Goal: Complete application form: Complete application form

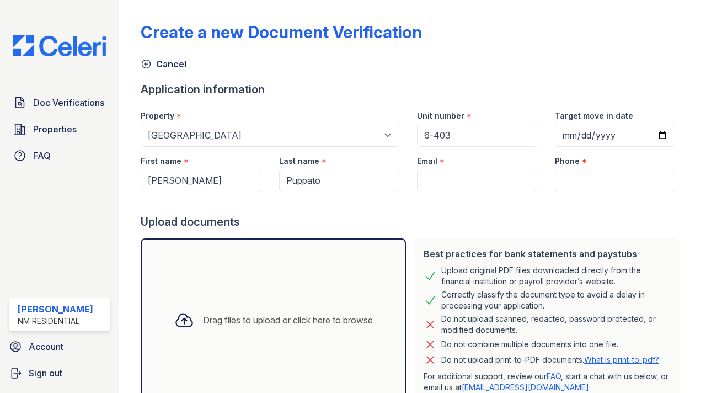
select select "507"
click at [434, 182] on input "Email" at bounding box center [477, 180] width 120 height 23
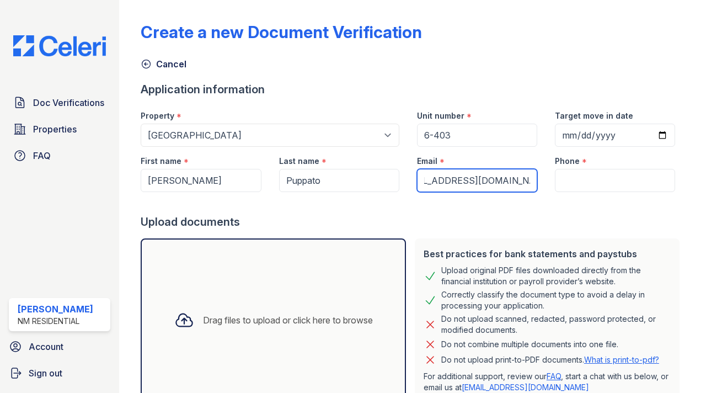
scroll to position [0, 35]
type input "[EMAIL_ADDRESS][DOMAIN_NAME]"
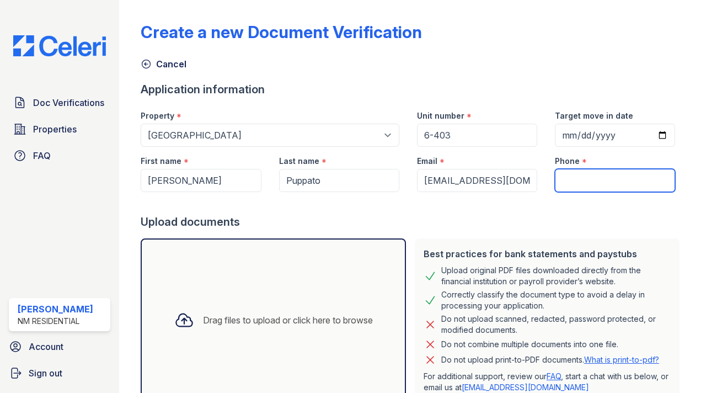
click at [591, 180] on input "Phone" at bounding box center [615, 180] width 120 height 23
type input "9412843482"
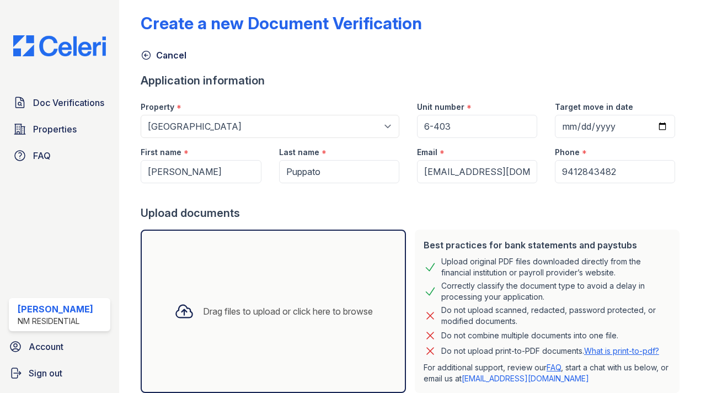
click at [476, 205] on div at bounding box center [413, 194] width 544 height 22
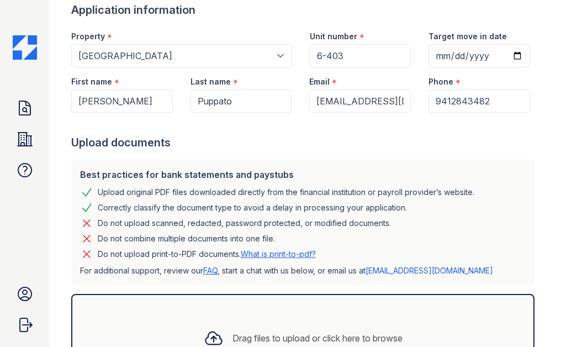
scroll to position [79, 0]
click at [228, 318] on div "Drag files to upload or click here to browse" at bounding box center [302, 338] width 463 height 88
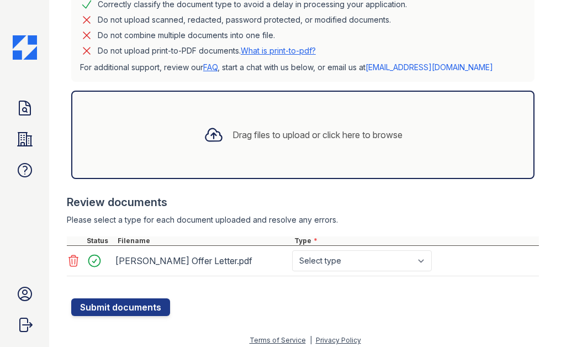
scroll to position [289, 0]
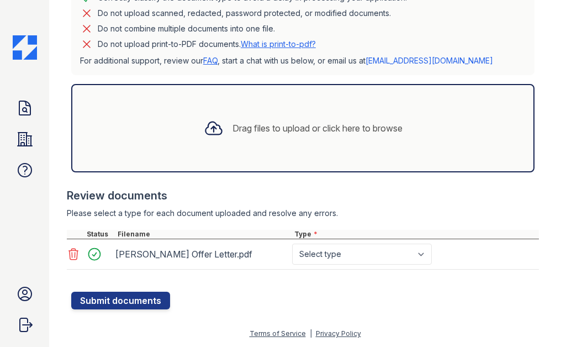
click at [249, 137] on div "Drag files to upload or click here to browse" at bounding box center [303, 128] width 216 height 38
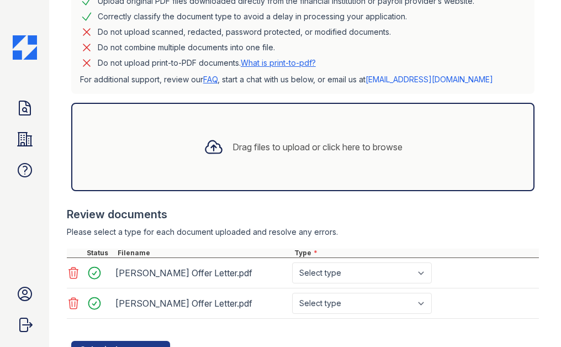
scroll to position [320, 0]
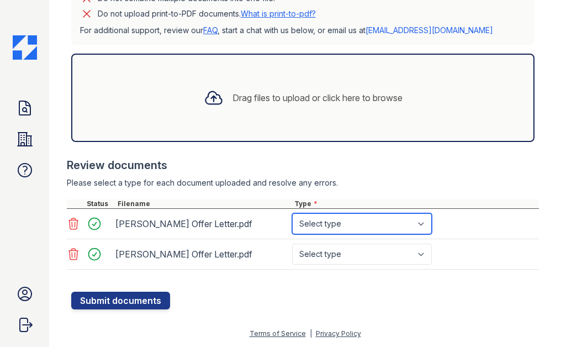
click at [369, 227] on select "Select type Paystub Bank Statement Offer Letter Tax Documents Benefit Award Let…" at bounding box center [362, 223] width 140 height 21
select select "offer_letter"
click at [292, 213] on select "Select type Paystub Bank Statement Offer Letter Tax Documents Benefit Award Let…" at bounding box center [362, 223] width 140 height 21
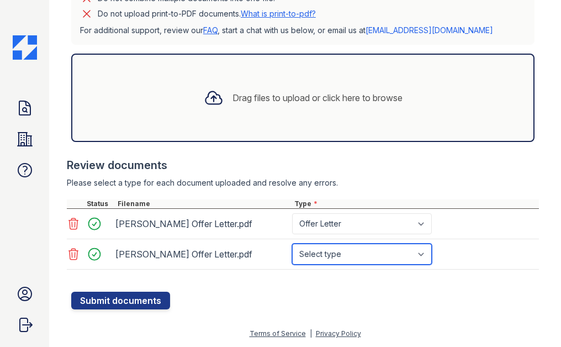
click at [331, 254] on select "Select type Paystub Bank Statement Offer Letter Tax Documents Benefit Award Let…" at bounding box center [362, 253] width 140 height 21
select select "offer_letter"
click at [292, 243] on select "Select type Paystub Bank Statement Offer Letter Tax Documents Benefit Award Let…" at bounding box center [362, 253] width 140 height 21
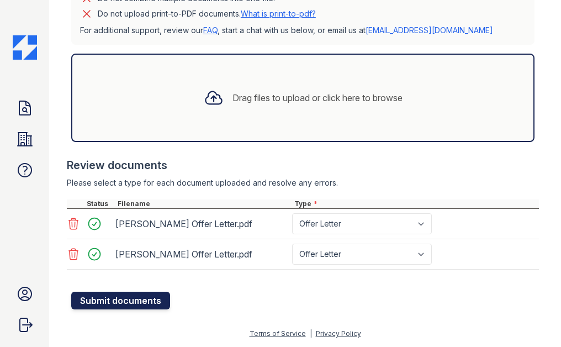
click at [110, 302] on button "Submit documents" at bounding box center [120, 300] width 99 height 18
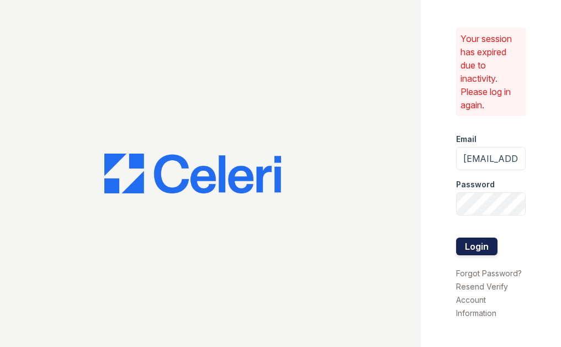
click at [471, 245] on button "Login" at bounding box center [476, 246] width 41 height 18
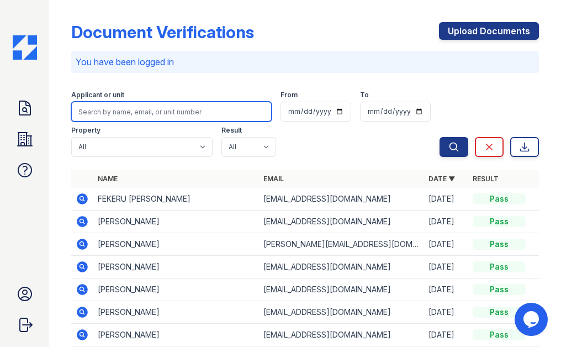
click at [88, 106] on input "search" at bounding box center [171, 112] width 200 height 20
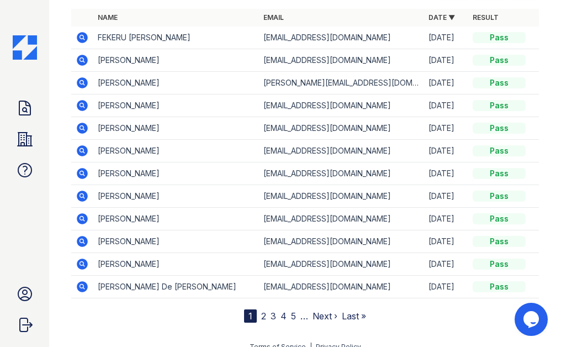
scroll to position [167, 0]
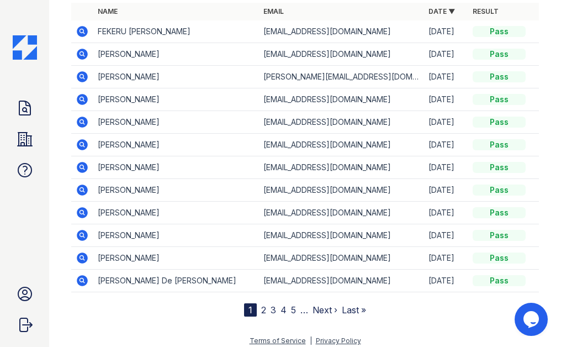
type input "[PERSON_NAME]"
click at [146, 148] on td "[PERSON_NAME]" at bounding box center [176, 145] width 166 height 23
click at [84, 143] on icon at bounding box center [82, 144] width 11 height 11
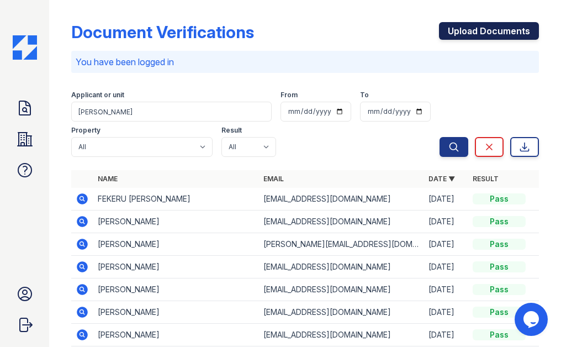
click at [476, 29] on link "Upload Documents" at bounding box center [489, 31] width 100 height 18
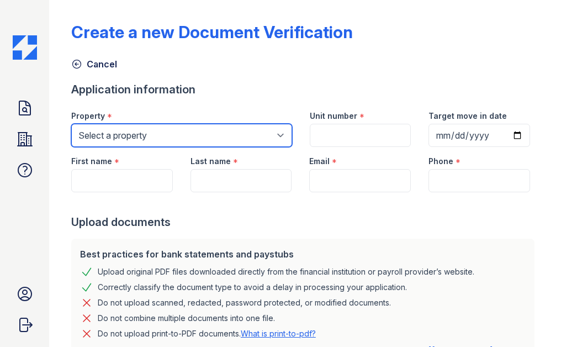
click at [118, 129] on select "Select a property [GEOGRAPHIC_DATA] [GEOGRAPHIC_DATA] Apartments Serenity at [G…" at bounding box center [181, 135] width 221 height 23
select select "507"
click at [71, 124] on select "Select a property [GEOGRAPHIC_DATA] [GEOGRAPHIC_DATA] Apartments Serenity at [G…" at bounding box center [181, 135] width 221 height 23
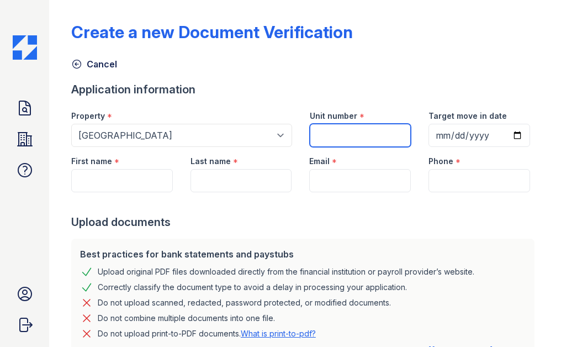
click at [327, 140] on input "Unit number" at bounding box center [361, 135] width 102 height 23
type input "6-403"
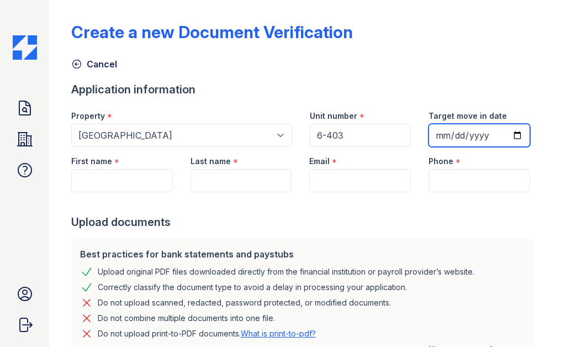
click at [445, 138] on input "Target move in date" at bounding box center [479, 135] width 102 height 23
click at [456, 135] on input "Target move in date" at bounding box center [479, 135] width 102 height 23
type input "[DATE]"
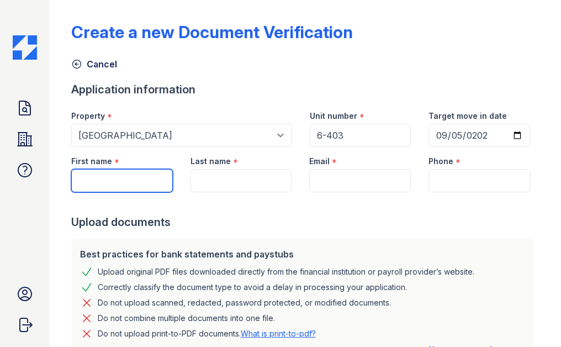
click at [121, 175] on input "First name" at bounding box center [122, 180] width 102 height 23
type input "[PERSON_NAME]"
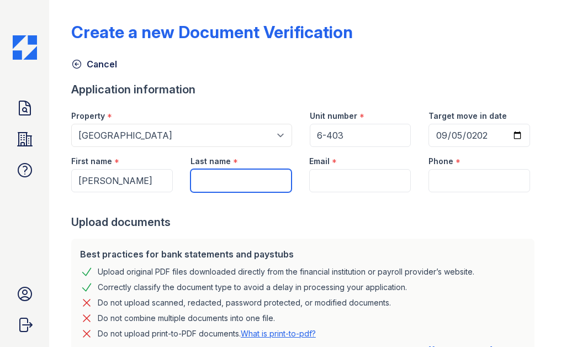
click at [213, 183] on input "Last name" at bounding box center [241, 180] width 102 height 23
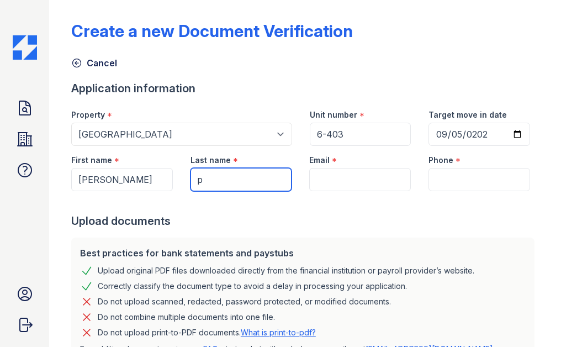
type input "Puppato"
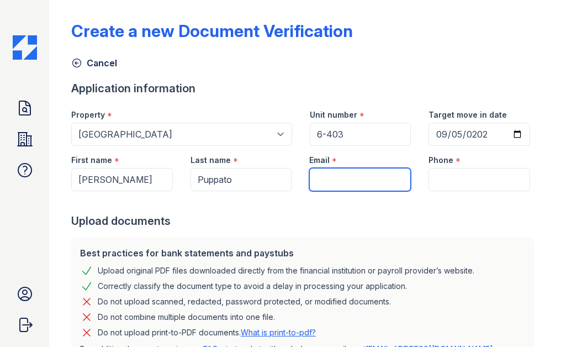
click at [323, 183] on input "Email" at bounding box center [360, 179] width 102 height 23
type input "[EMAIL_ADDRESS][DOMAIN_NAME]"
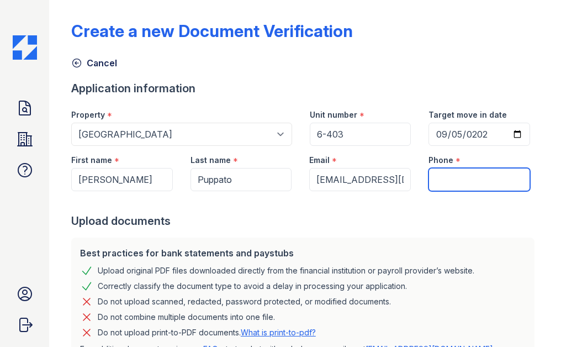
click at [437, 180] on input "Phone" at bounding box center [479, 179] width 102 height 23
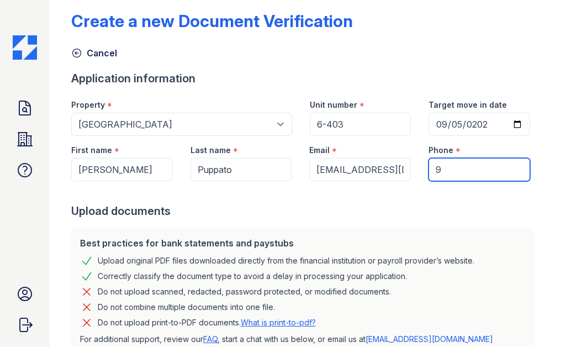
type input "9412843482"
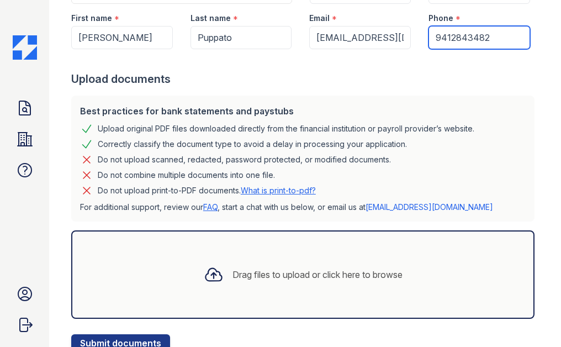
scroll to position [185, 0]
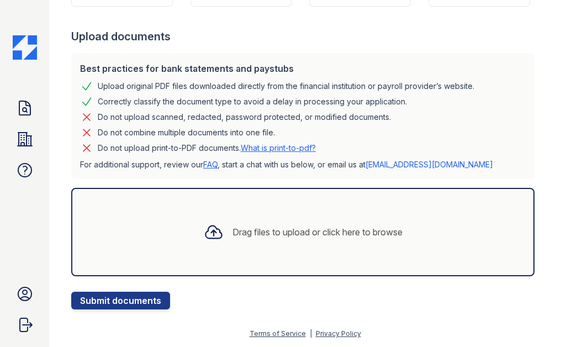
click at [175, 219] on div "Drag files to upload or click here to browse" at bounding box center [302, 232] width 463 height 88
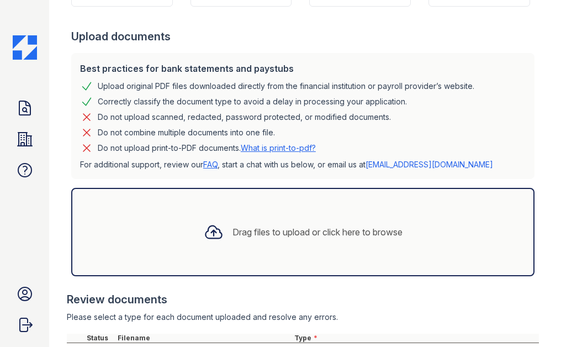
click at [217, 222] on icon at bounding box center [214, 232] width 20 height 20
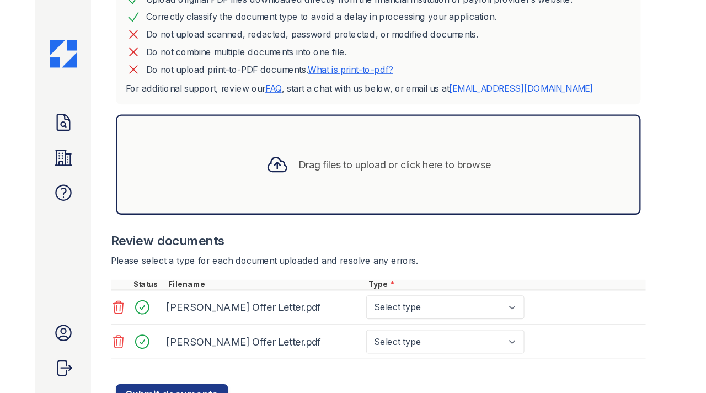
scroll to position [320, 0]
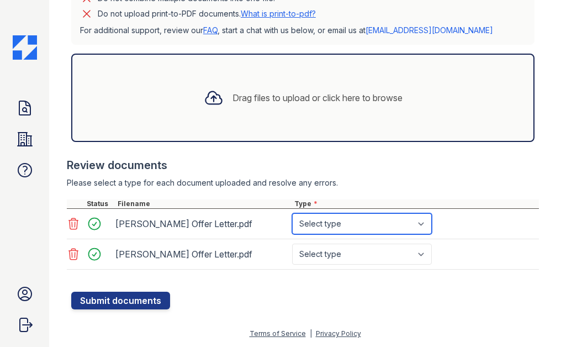
click at [314, 225] on select "Select type Paystub Bank Statement Offer Letter Tax Documents Benefit Award Let…" at bounding box center [362, 223] width 140 height 21
select select "offer_letter"
click at [292, 213] on select "Select type Paystub Bank Statement Offer Letter Tax Documents Benefit Award Let…" at bounding box center [362, 223] width 140 height 21
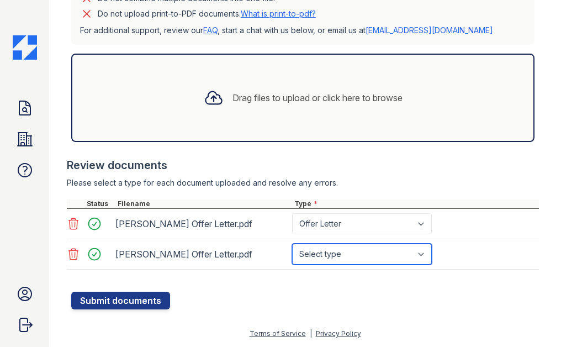
click at [314, 254] on select "Select type Paystub Bank Statement Offer Letter Tax Documents Benefit Award Let…" at bounding box center [362, 253] width 140 height 21
select select "offer_letter"
click at [292, 243] on select "Select type Paystub Bank Statement Offer Letter Tax Documents Benefit Award Let…" at bounding box center [362, 253] width 140 height 21
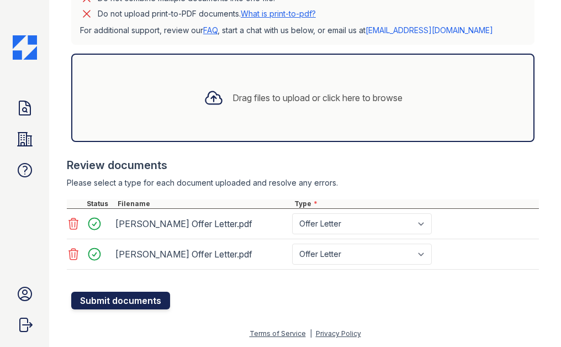
click at [128, 302] on button "Submit documents" at bounding box center [120, 300] width 99 height 18
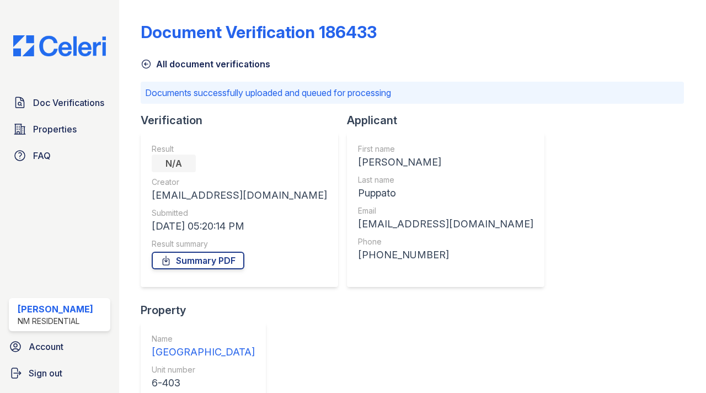
scroll to position [76, 0]
